Goal: Task Accomplishment & Management: Manage account settings

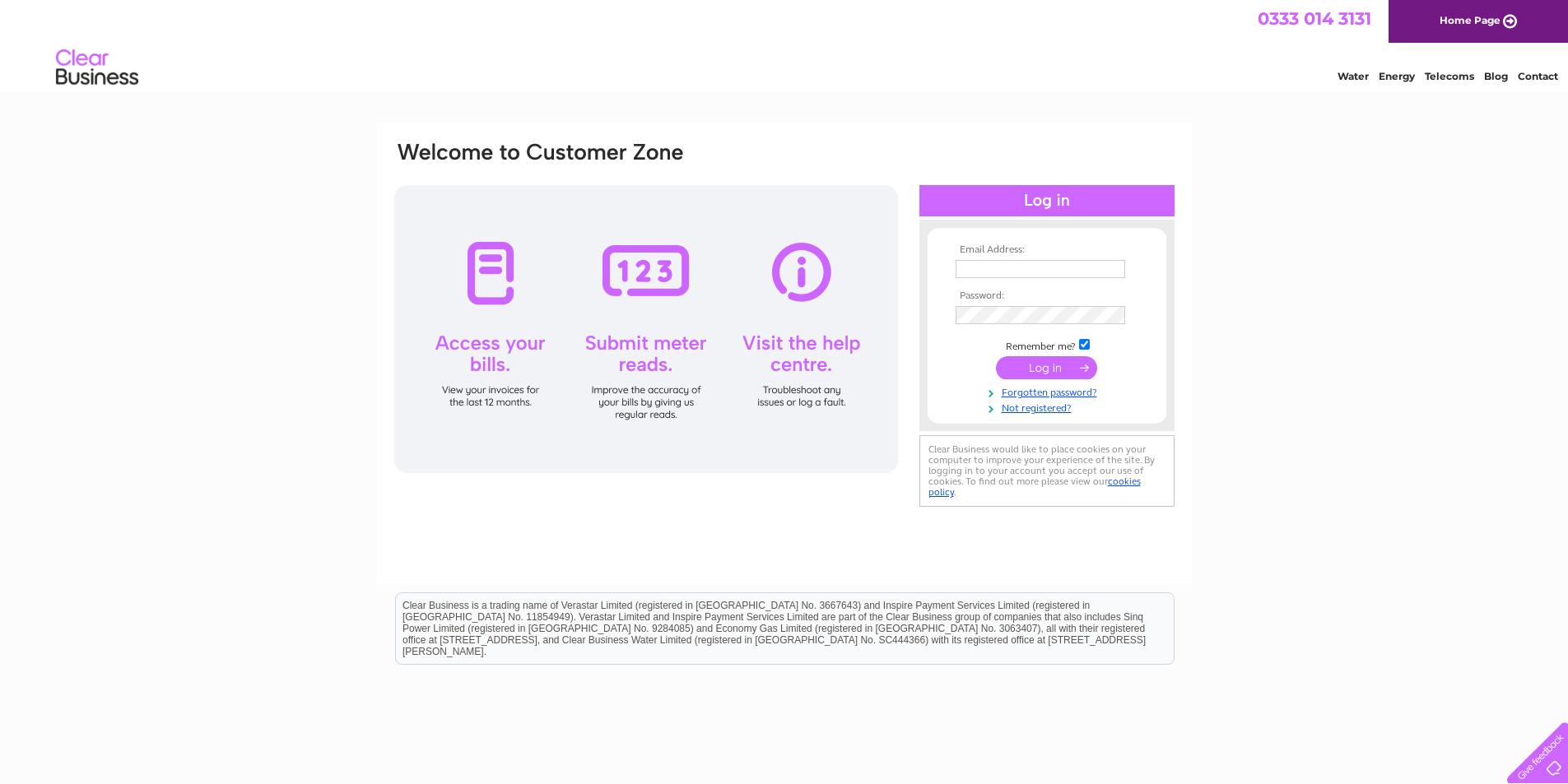
type input "[EMAIL_ADDRESS][DOMAIN_NAME]"
click at [1037, 369] on input "submit" at bounding box center [1046, 367] width 101 height 23
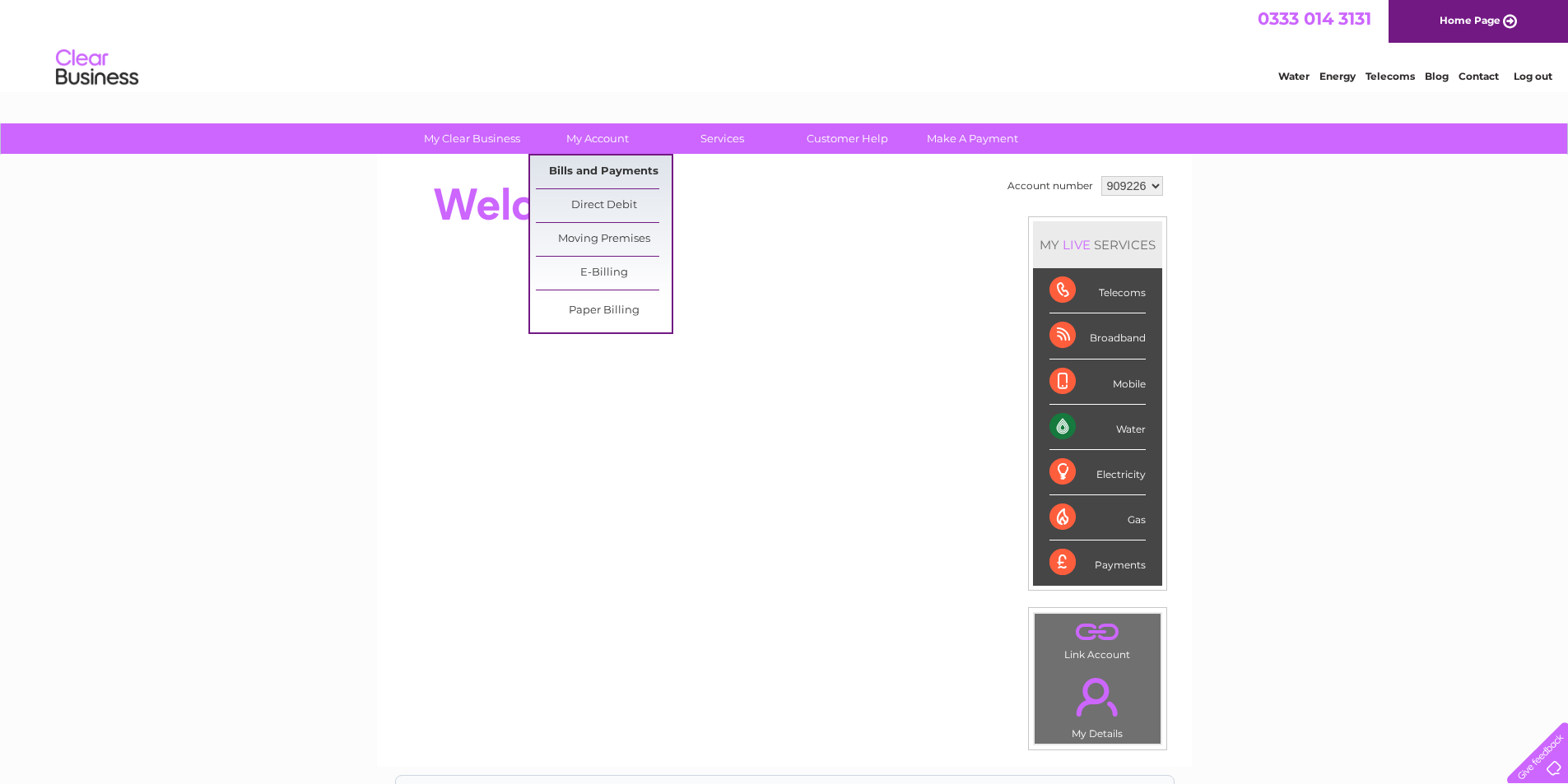
click at [604, 170] on link "Bills and Payments" at bounding box center [603, 171] width 136 height 33
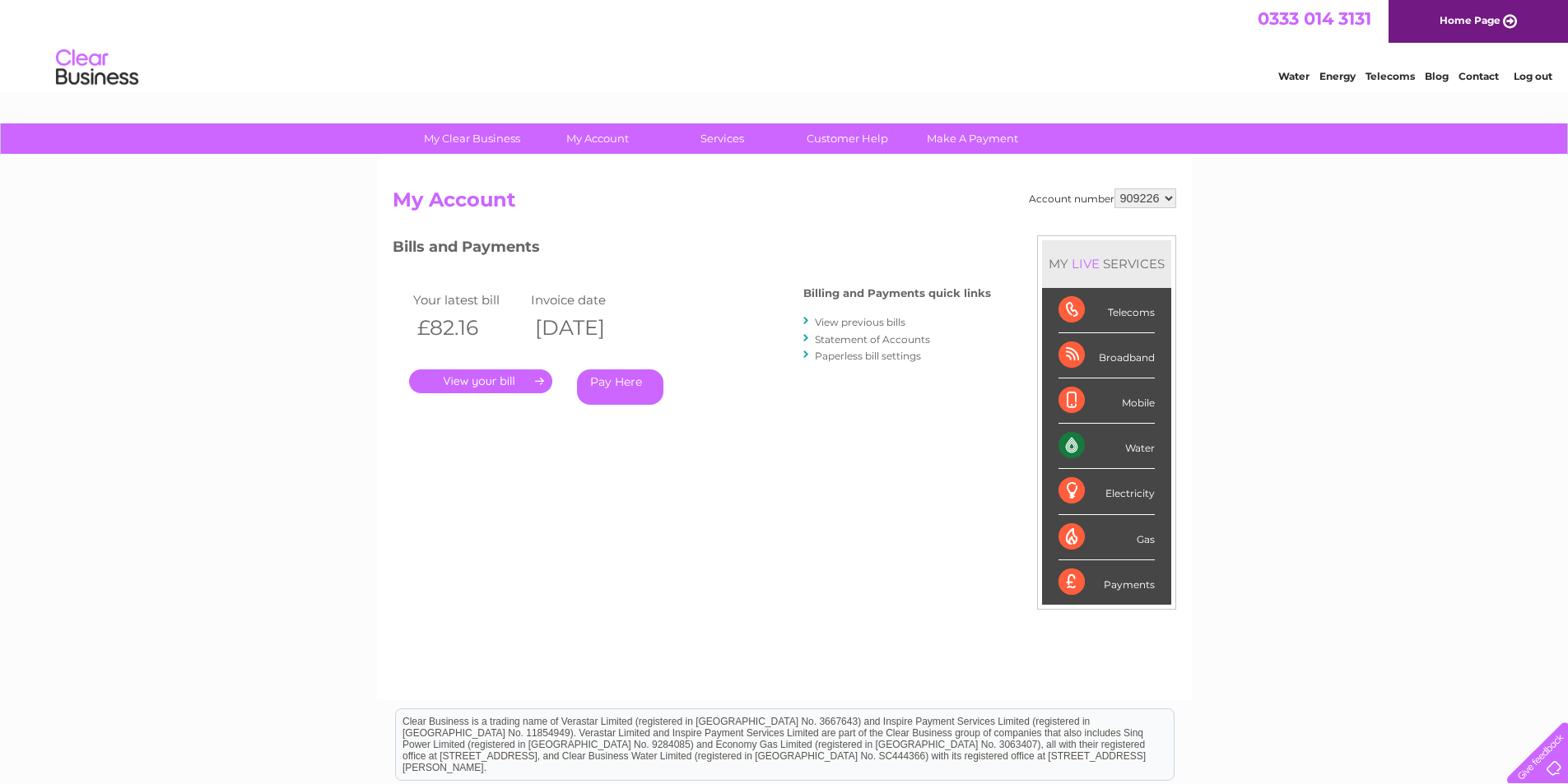
click at [484, 390] on link "." at bounding box center [480, 382] width 143 height 24
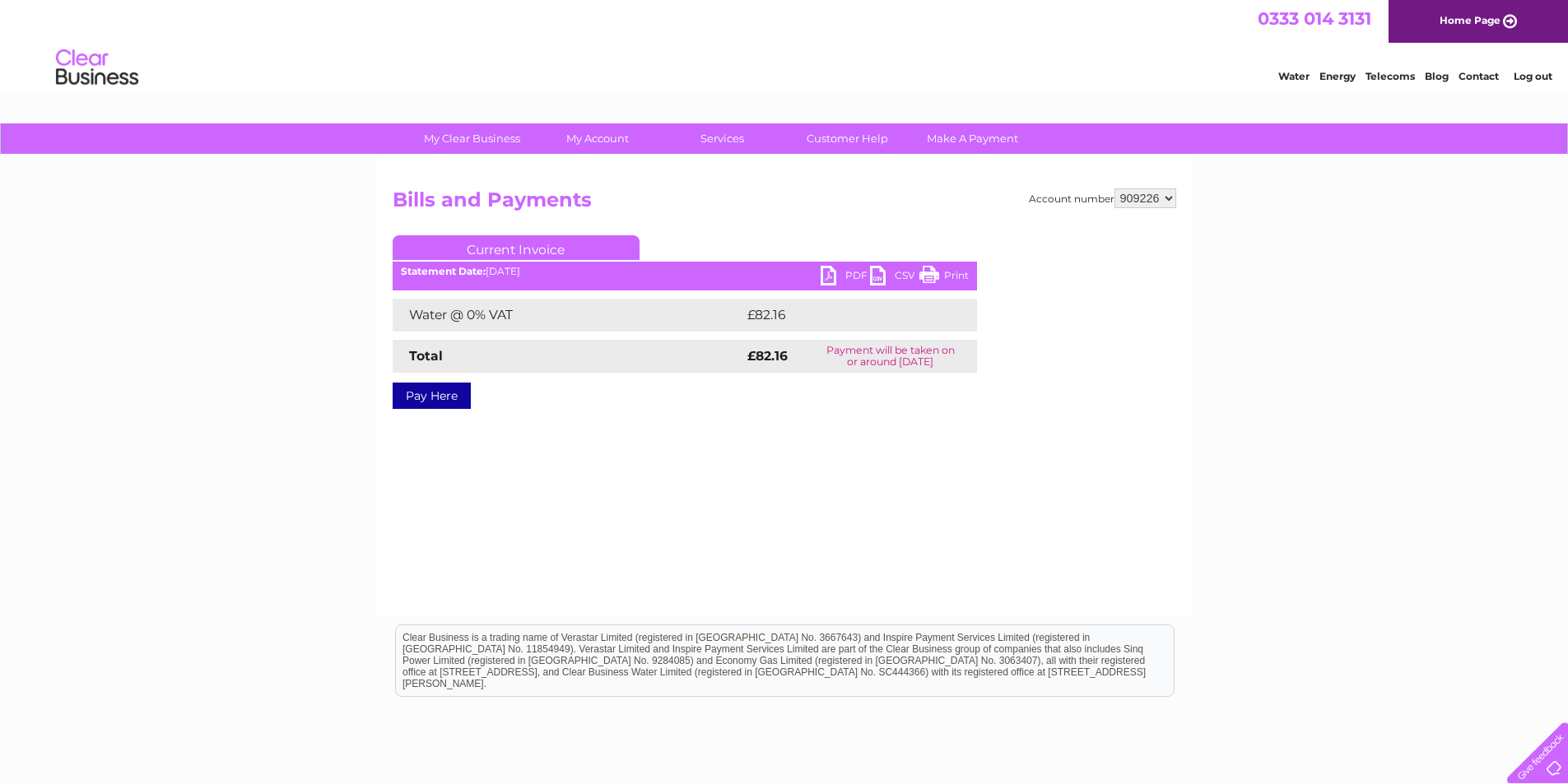
click at [842, 279] on link "PDF" at bounding box center [845, 277] width 49 height 24
